Goal: Task Accomplishment & Management: Use online tool/utility

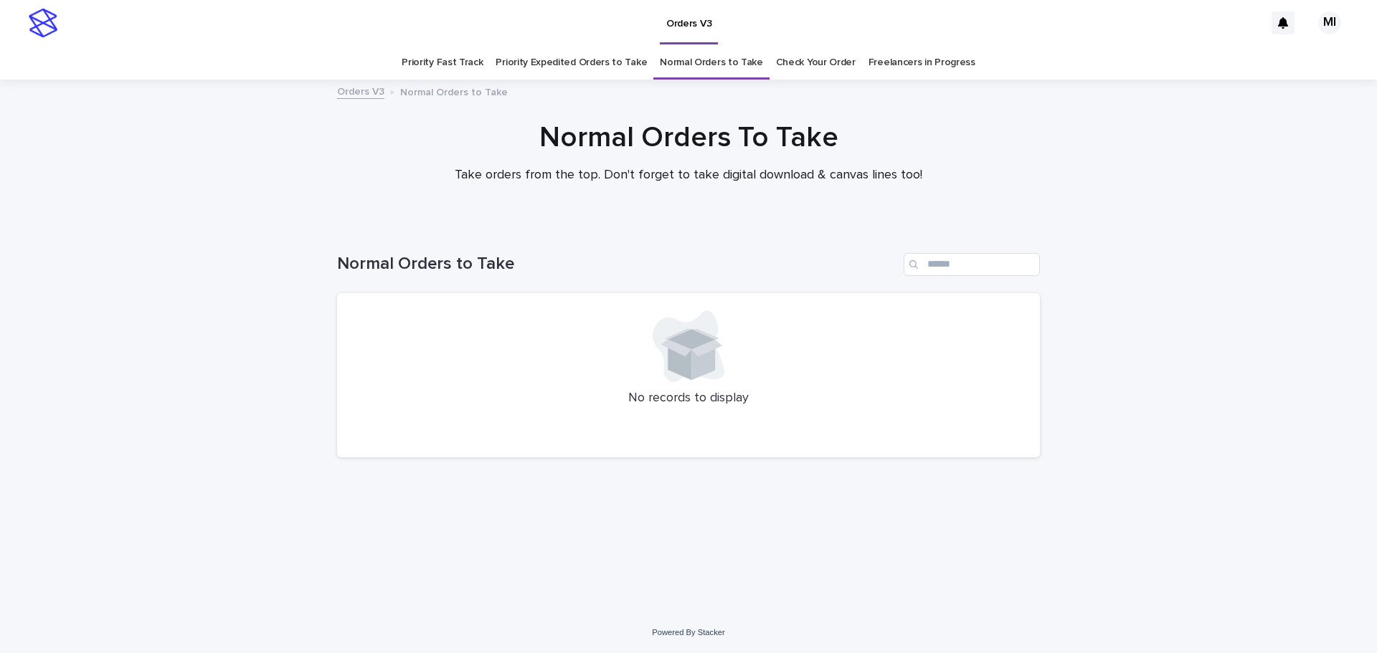
click at [803, 65] on link "Check Your Order" at bounding box center [816, 63] width 80 height 34
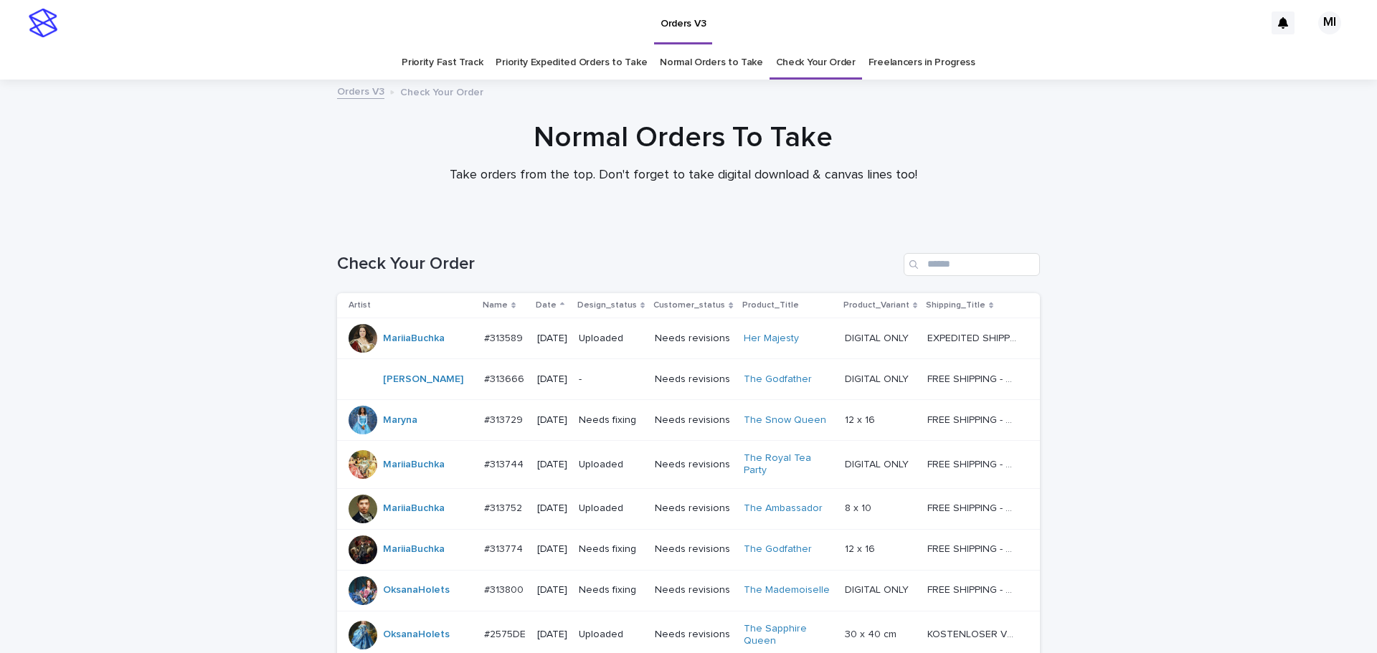
click at [608, 386] on p "-" at bounding box center [611, 380] width 65 height 12
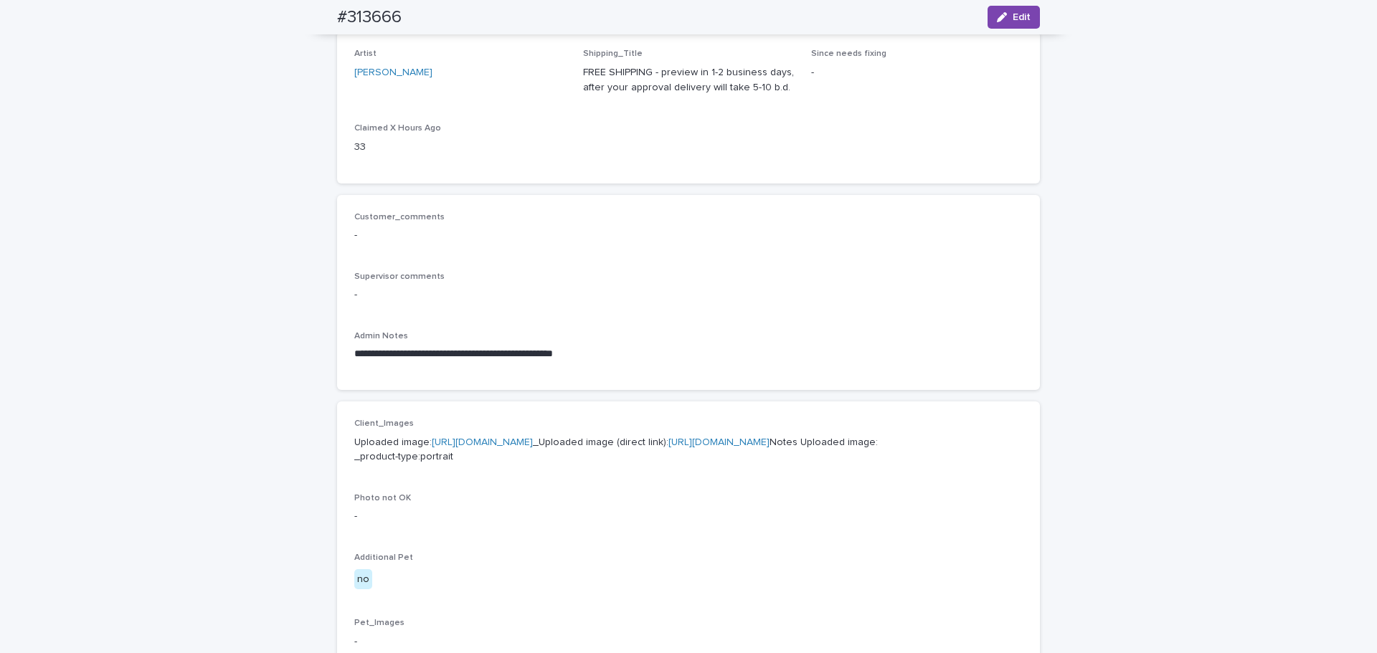
scroll to position [287, 0]
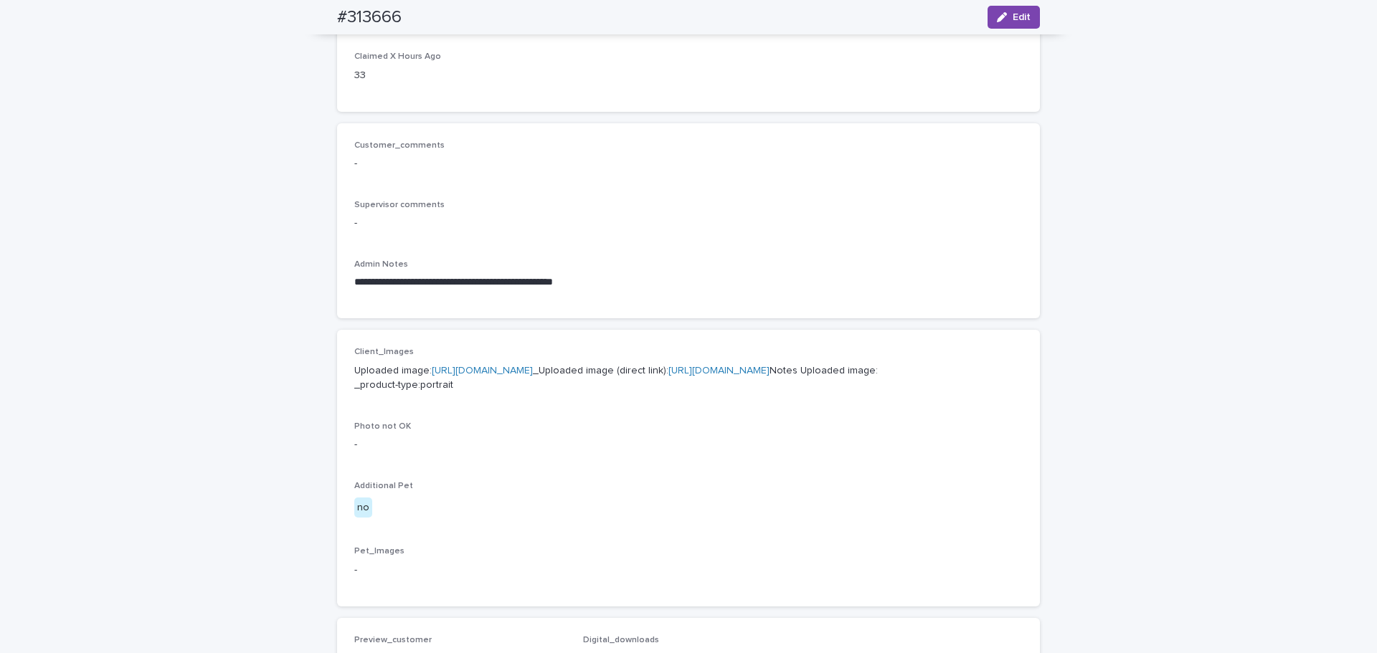
click at [533, 369] on link "[URL][DOMAIN_NAME]" at bounding box center [482, 371] width 101 height 10
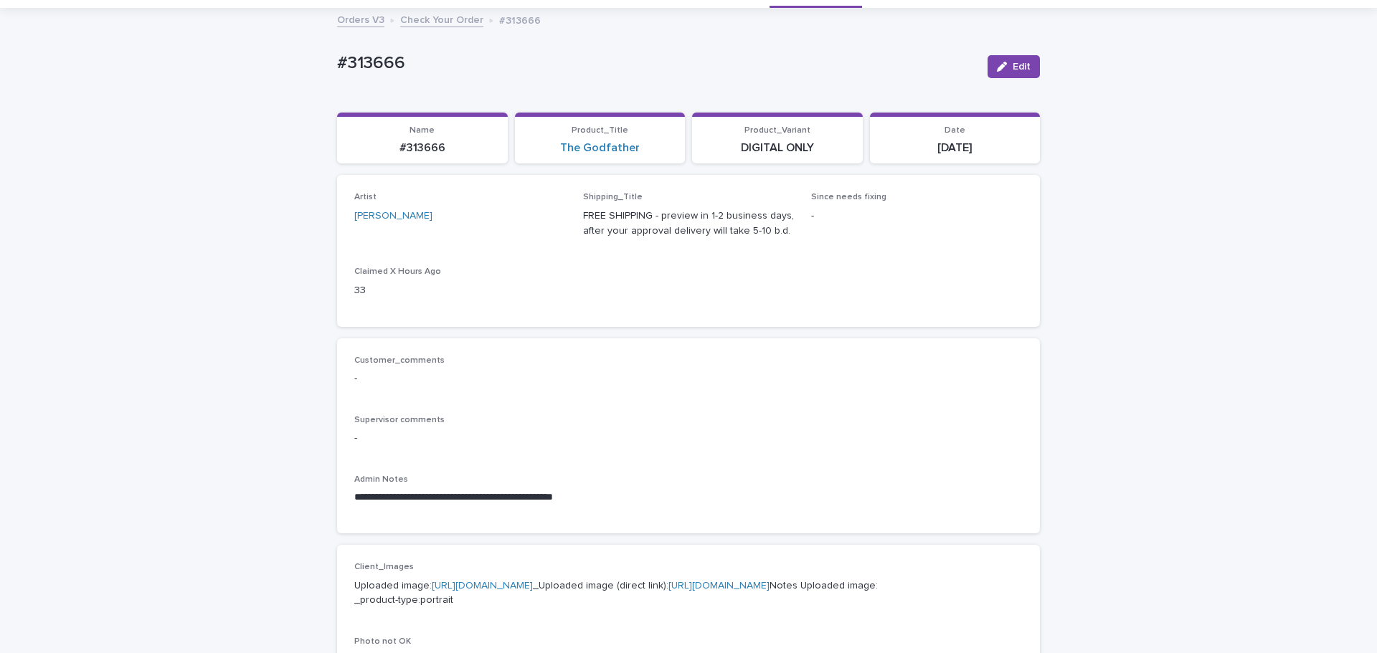
scroll to position [0, 0]
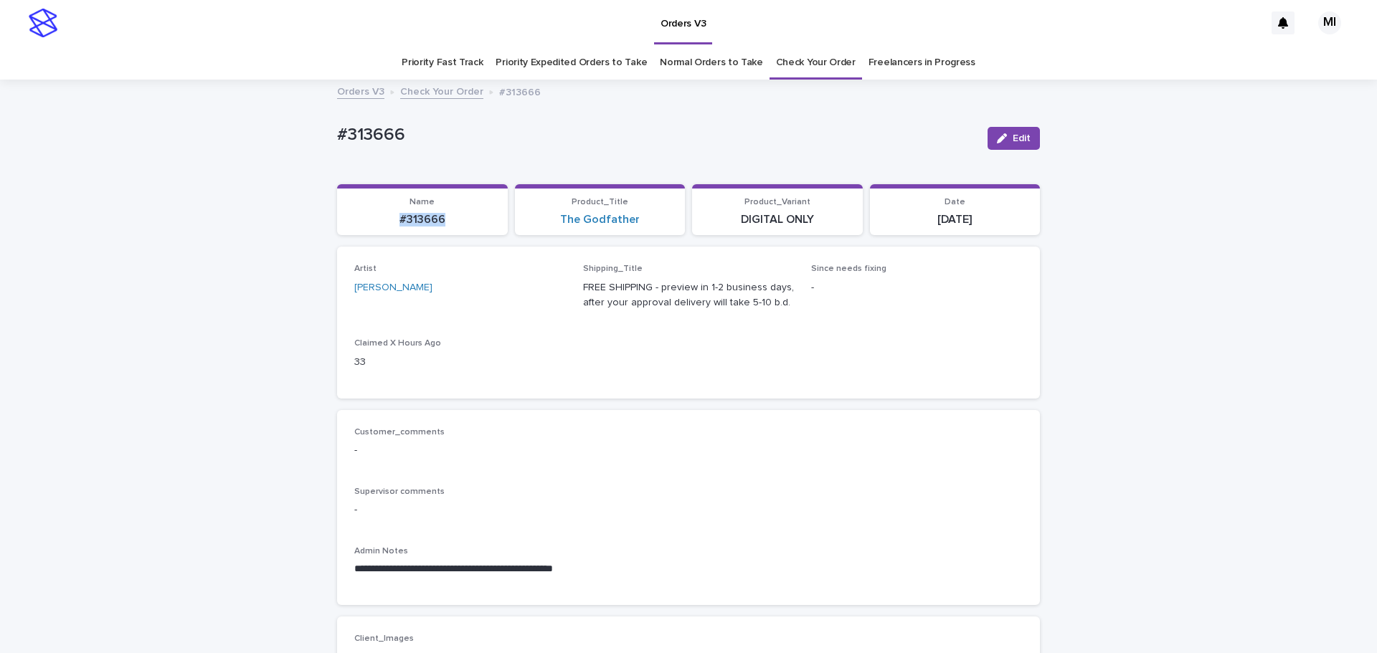
drag, startPoint x: 457, startPoint y: 230, endPoint x: 371, endPoint y: 229, distance: 86.0
click at [371, 229] on section "Name #313666" at bounding box center [422, 210] width 171 height 52
copy p "#313666"
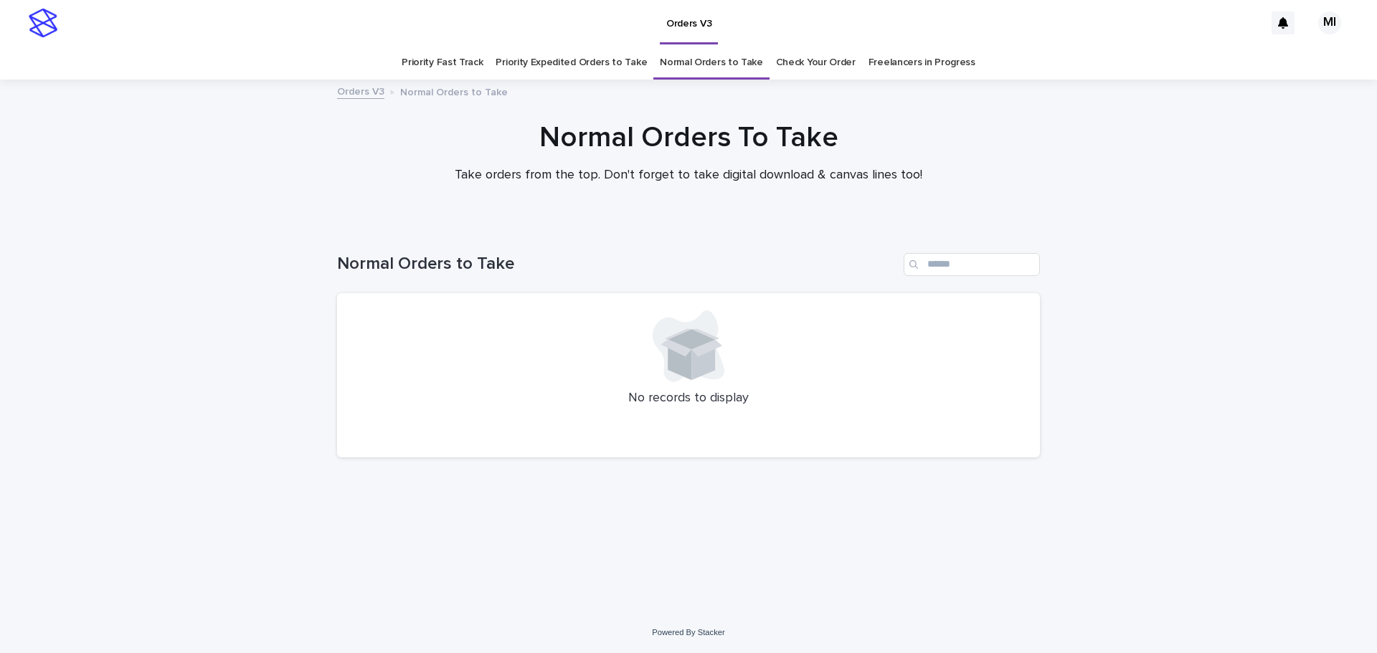
click at [532, 67] on link "Priority Expedited Orders to Take" at bounding box center [570, 63] width 151 height 34
click at [463, 63] on link "Priority Fast Track" at bounding box center [442, 63] width 81 height 34
